Goal: Information Seeking & Learning: Check status

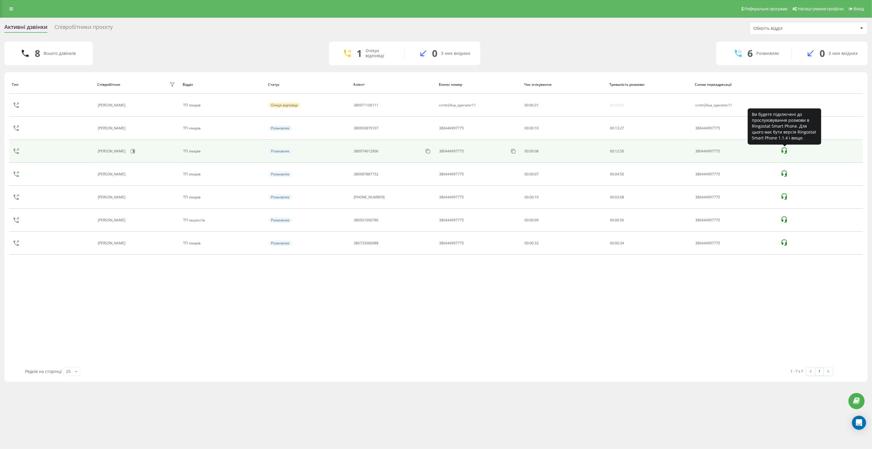
click at [787, 151] on icon at bounding box center [784, 150] width 5 height 6
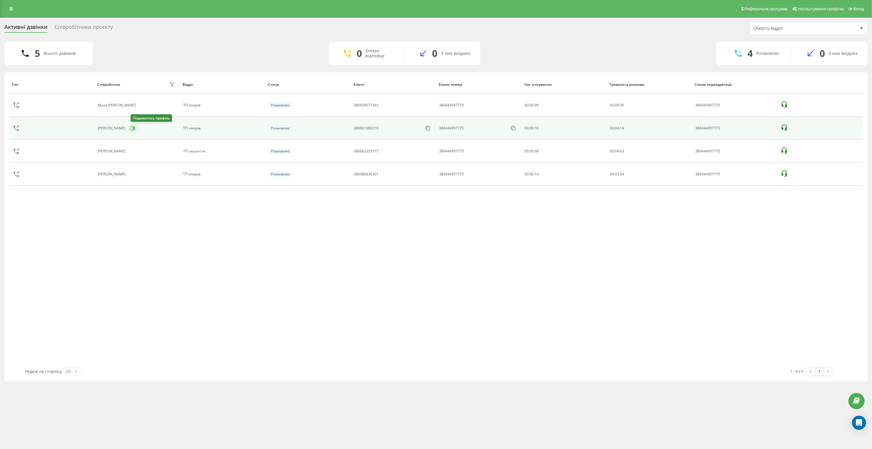
click at [134, 130] on icon at bounding box center [133, 128] width 1 height 3
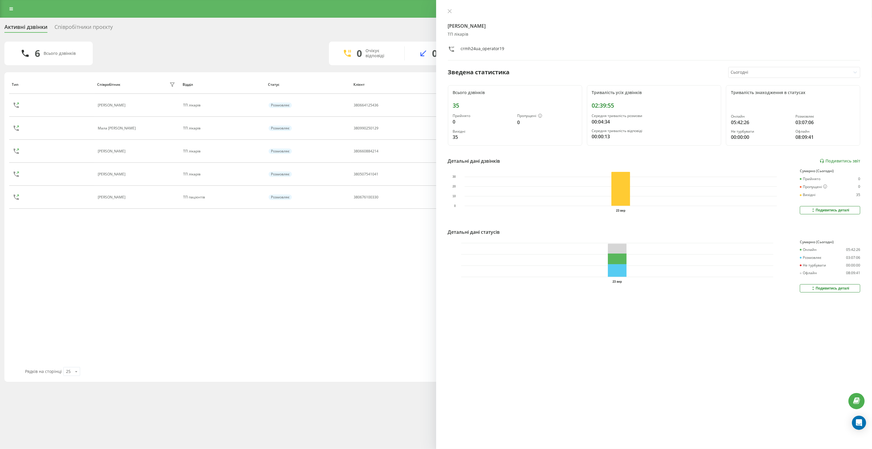
click at [209, 246] on div "Тип Співробітник фільтру Відділ Статус Клієнт Бізнес номер Час очікування Трива…" at bounding box center [436, 221] width 854 height 292
click at [449, 12] on icon at bounding box center [450, 11] width 4 height 4
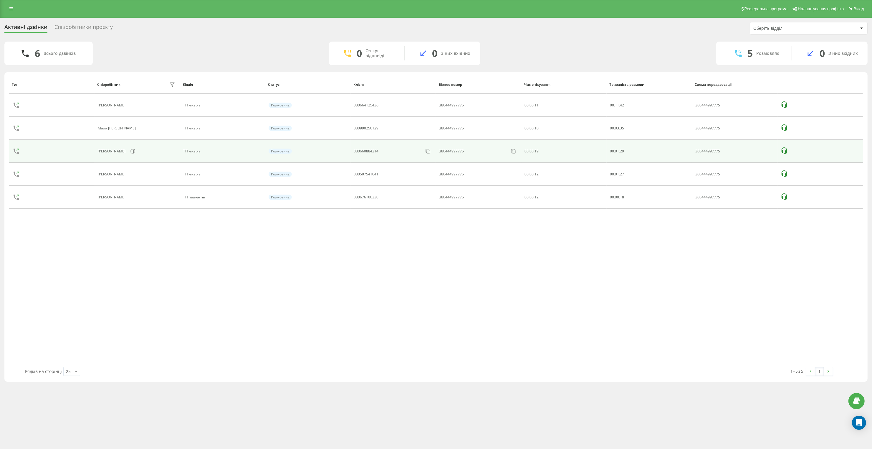
click at [781, 150] on td at bounding box center [820, 151] width 85 height 23
click at [784, 150] on icon at bounding box center [784, 150] width 7 height 7
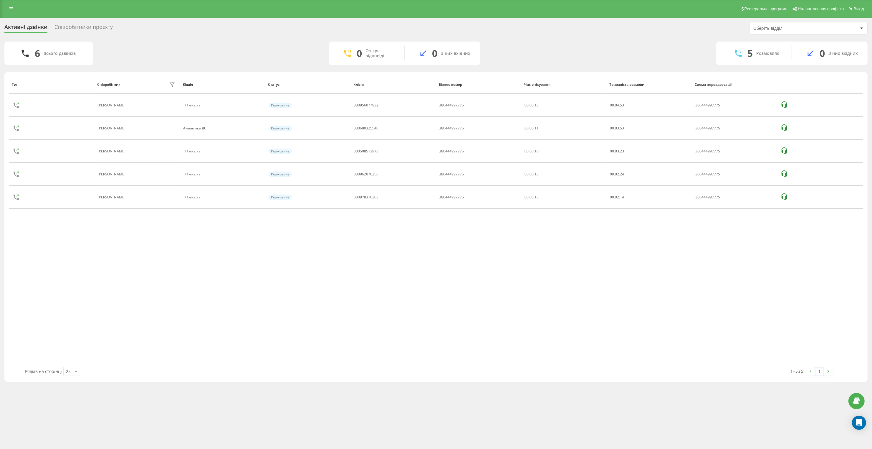
click at [82, 28] on div "Співробітники проєкту" at bounding box center [84, 28] width 58 height 9
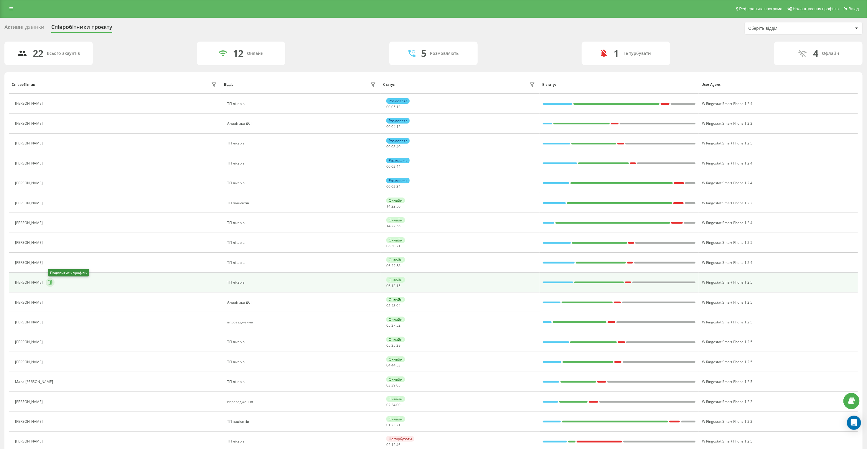
click at [52, 282] on icon at bounding box center [50, 282] width 5 height 5
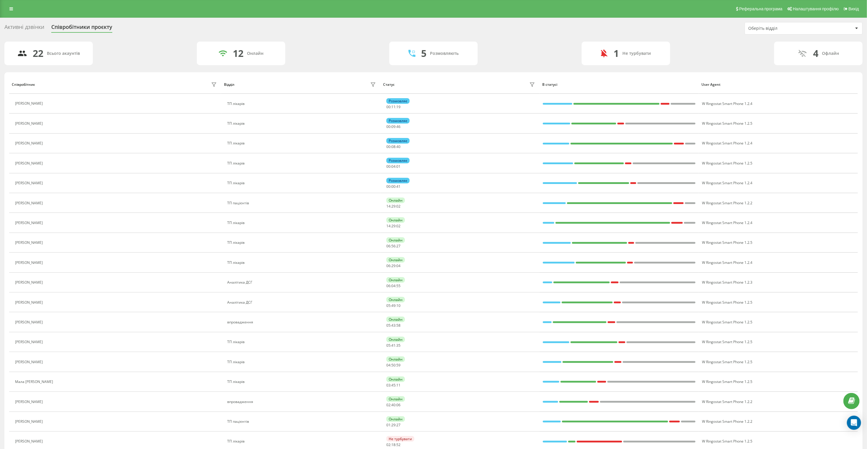
click at [26, 24] on div "Активні дзвінки" at bounding box center [24, 28] width 40 height 9
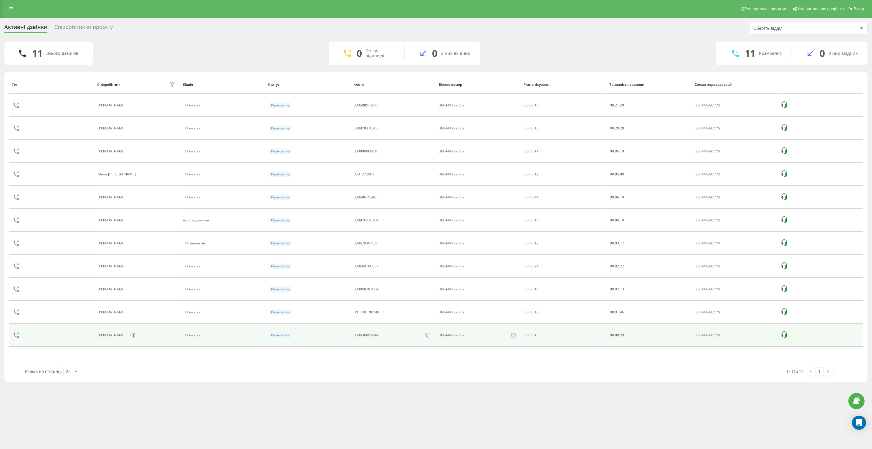
click at [782, 335] on icon at bounding box center [784, 334] width 7 height 7
